Goal: Entertainment & Leisure: Browse casually

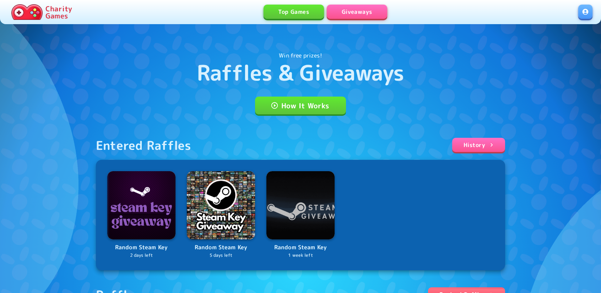
drag, startPoint x: 578, startPoint y: 54, endPoint x: 569, endPoint y: 51, distance: 9.7
click at [578, 54] on div "Win free prizes! Raffles & Giveaways How It Works Entered Raffles History Rando…" at bounding box center [300, 245] width 601 height 490
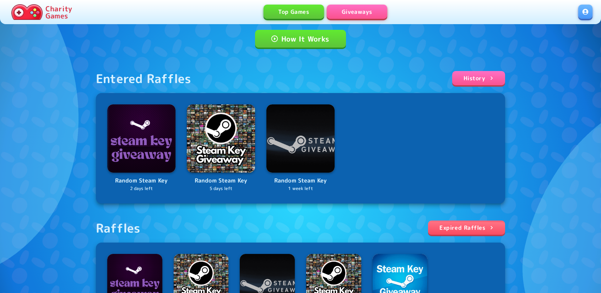
scroll to position [71, 0]
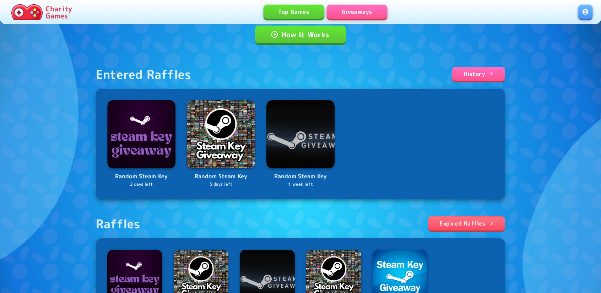
click at [466, 220] on link "Expired Raffles" at bounding box center [466, 223] width 77 height 14
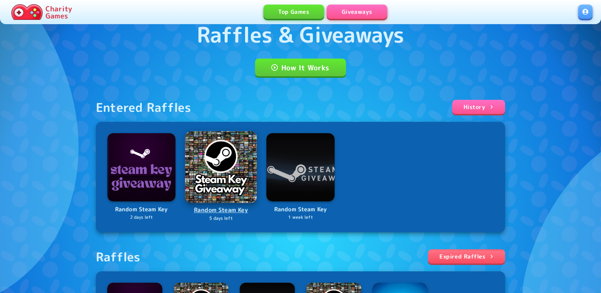
scroll to position [36, 0]
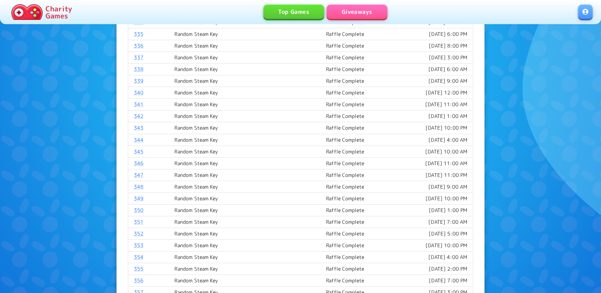
scroll to position [462, 0]
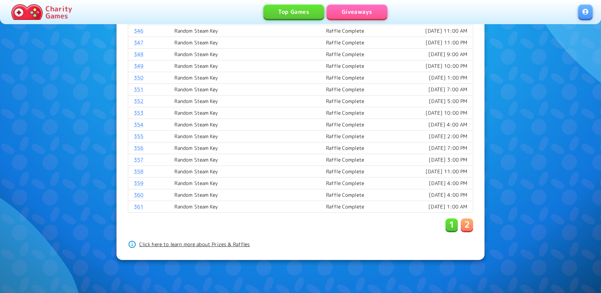
click at [464, 222] on p "2" at bounding box center [466, 224] width 5 height 11
click at [135, 203] on link "411" at bounding box center [139, 206] width 10 height 7
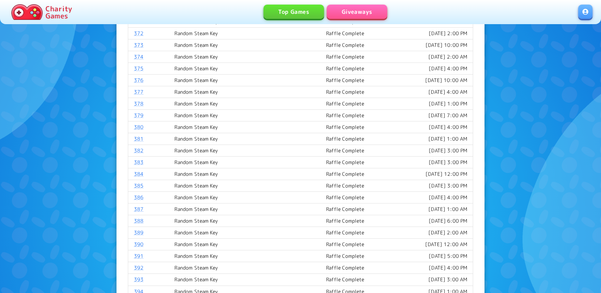
scroll to position [0, 0]
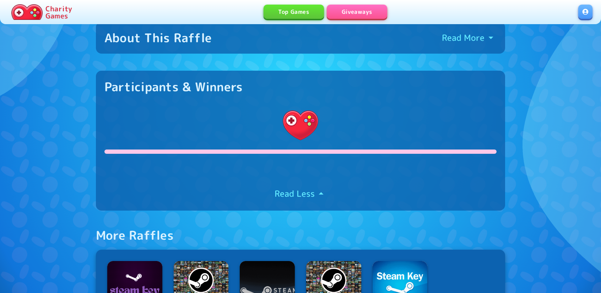
scroll to position [253, 0]
